Goal: Check status: Check status

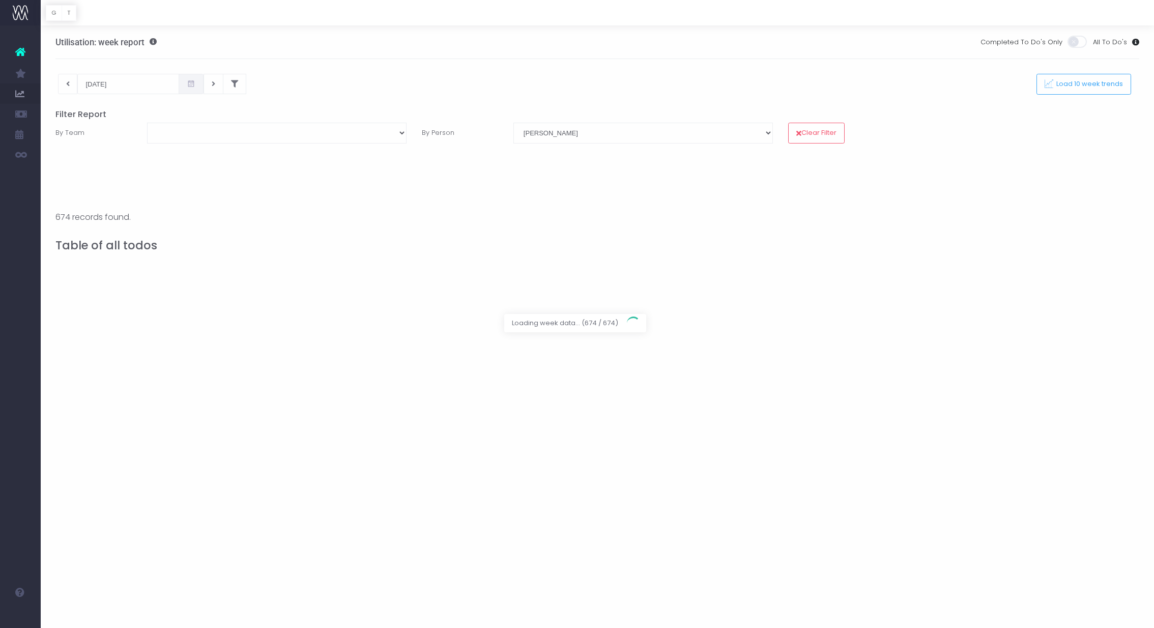
select select "11249"
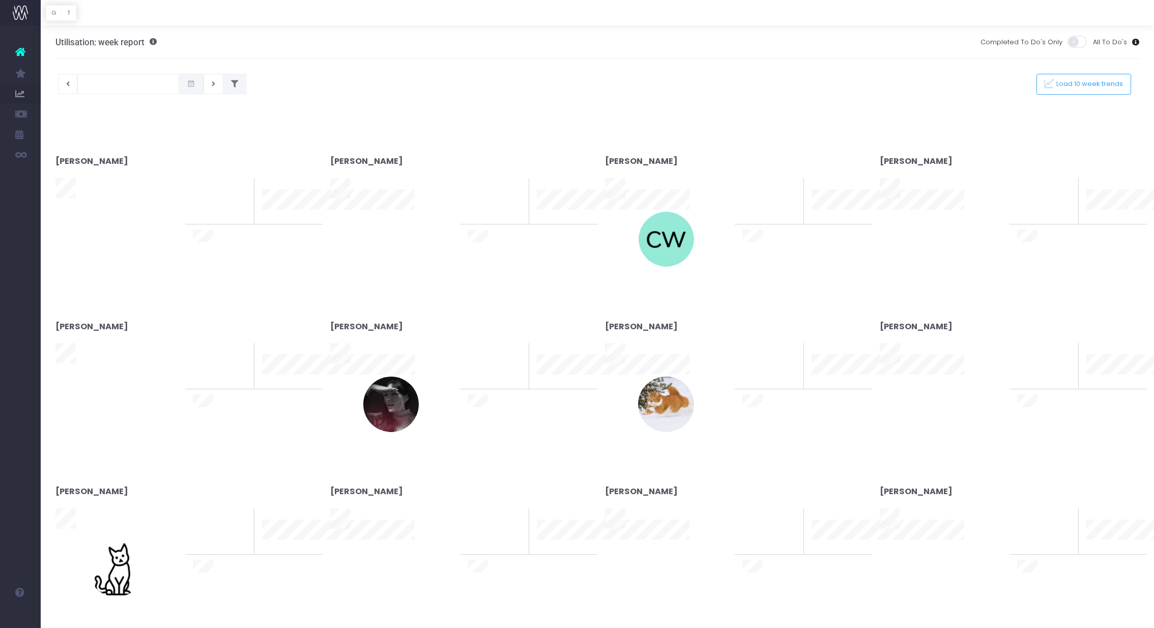
click at [223, 89] on button at bounding box center [234, 84] width 23 height 20
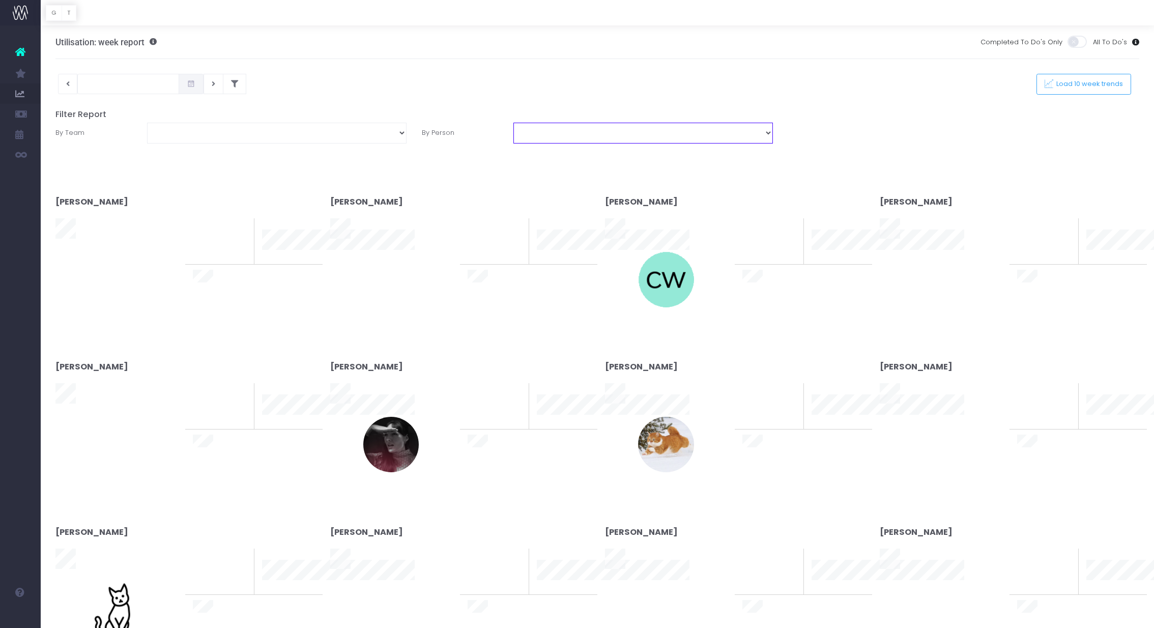
click at [648, 129] on select "[PERSON_NAME] [PERSON_NAME] [PERSON_NAME] [PERSON_NAME] [PERSON_NAME] [PERSON_N…" at bounding box center [642, 133] width 259 height 20
select select "11249"
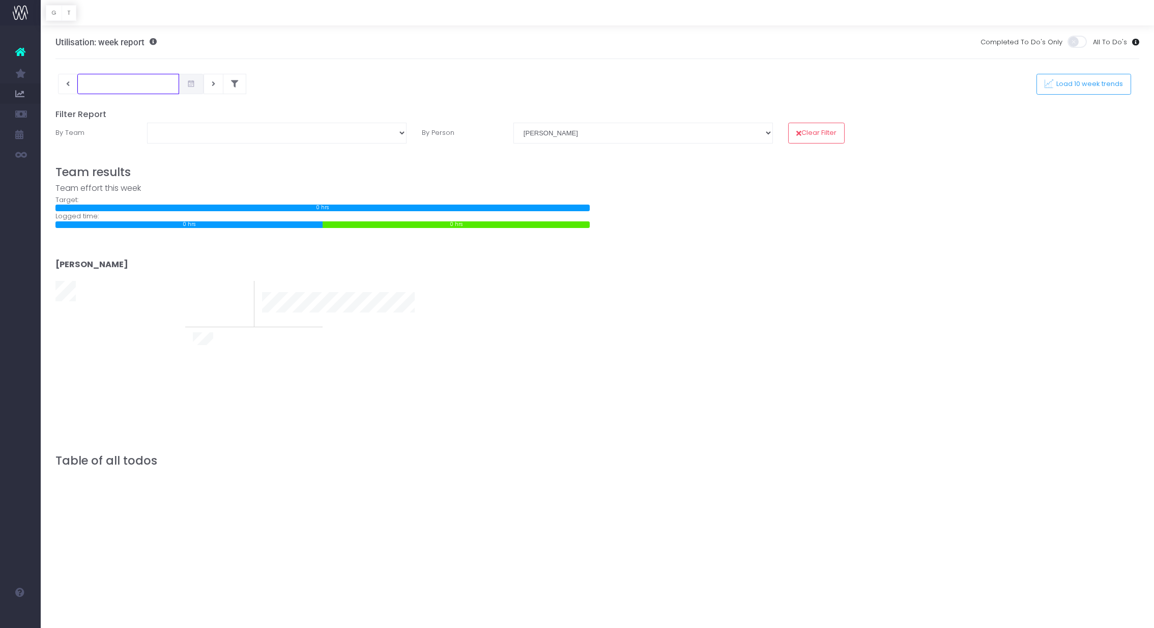
click at [119, 81] on input "text" at bounding box center [128, 84] width 102 height 20
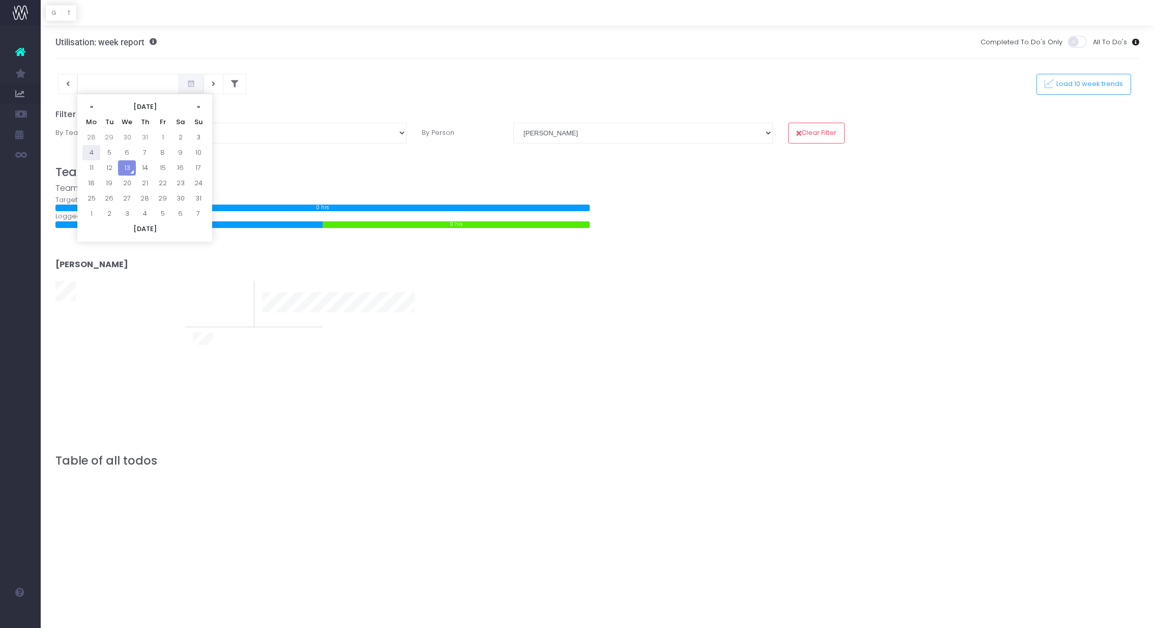
click at [91, 156] on td "4" at bounding box center [91, 152] width 18 height 15
type input "[DATE]"
